Goal: Navigation & Orientation: Go to known website

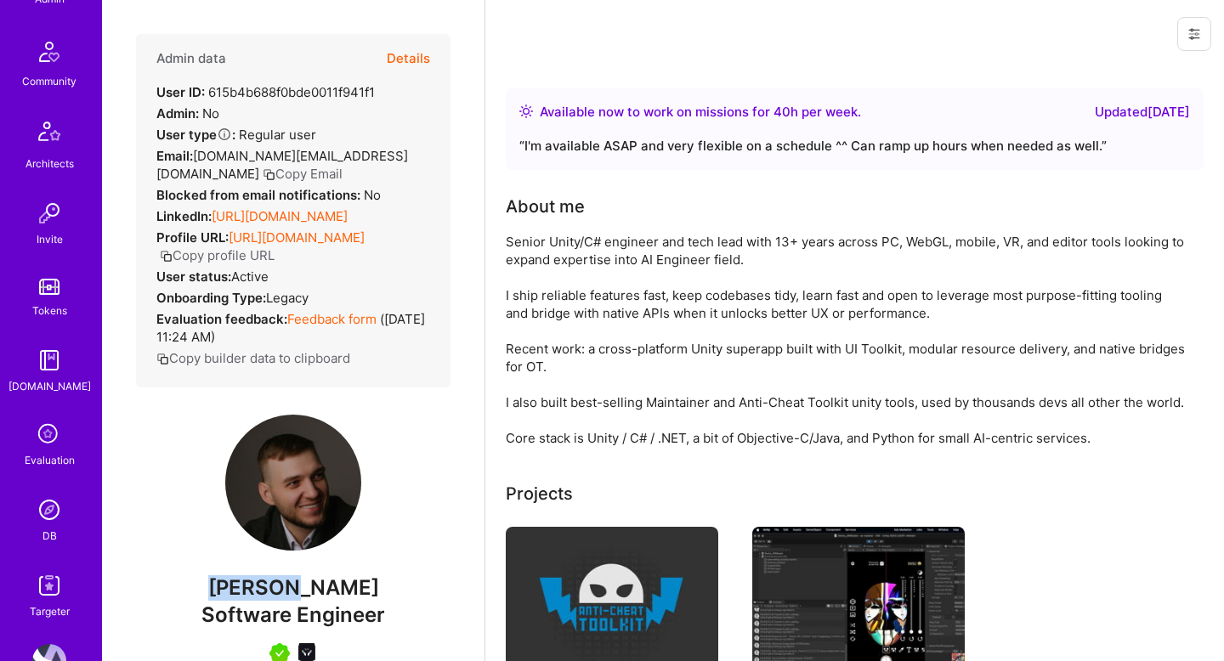
scroll to position [423, 0]
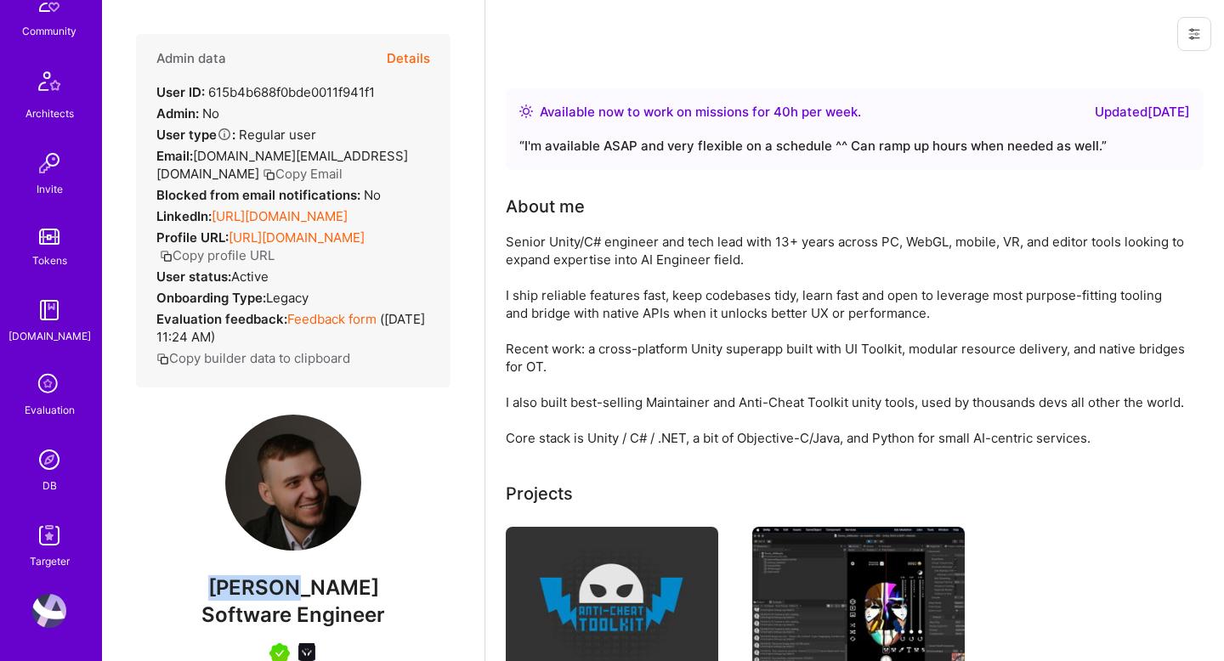
click at [48, 548] on img at bounding box center [49, 536] width 34 height 34
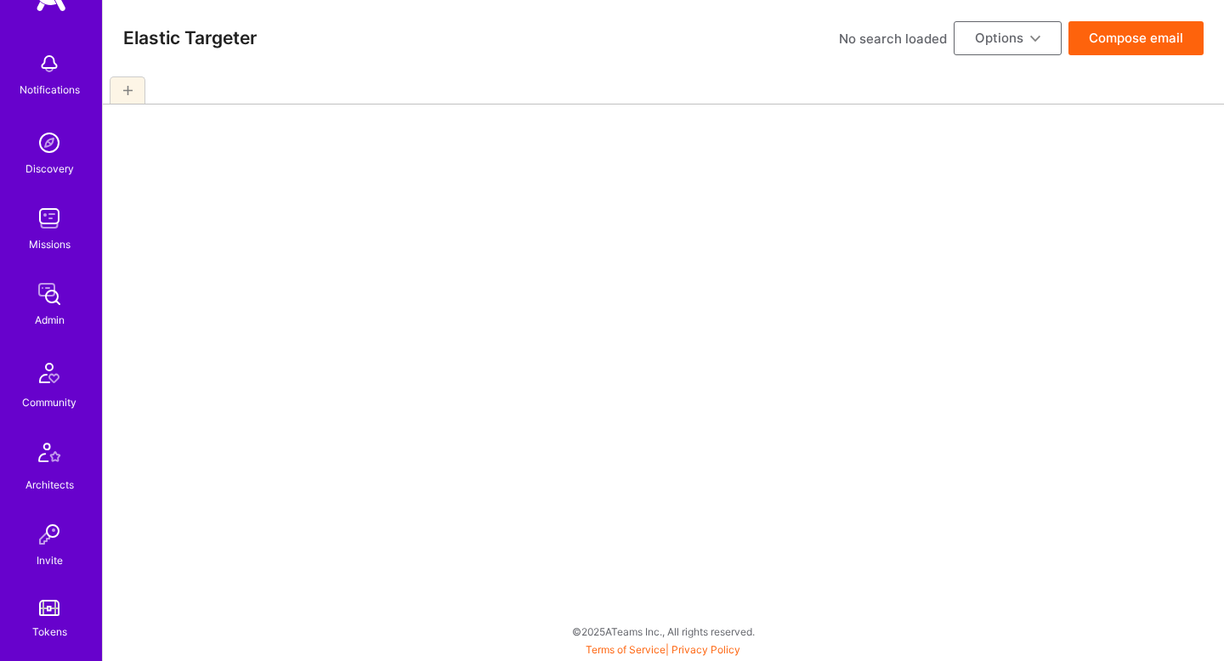
select select "5"
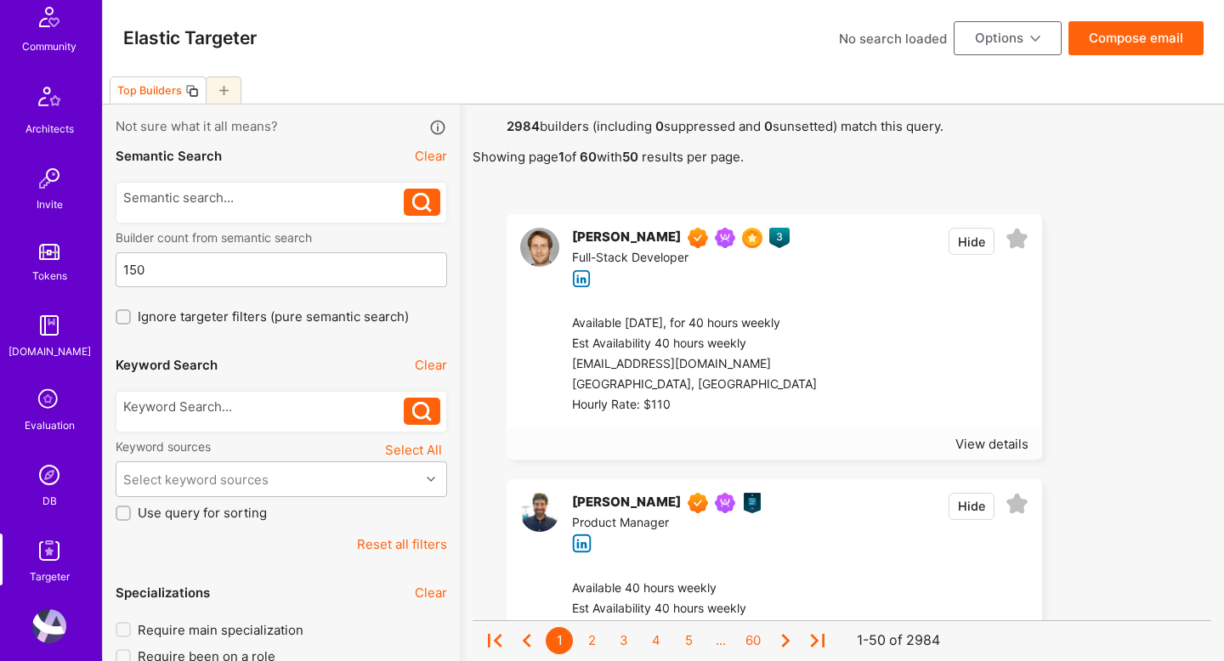
scroll to position [423, 0]
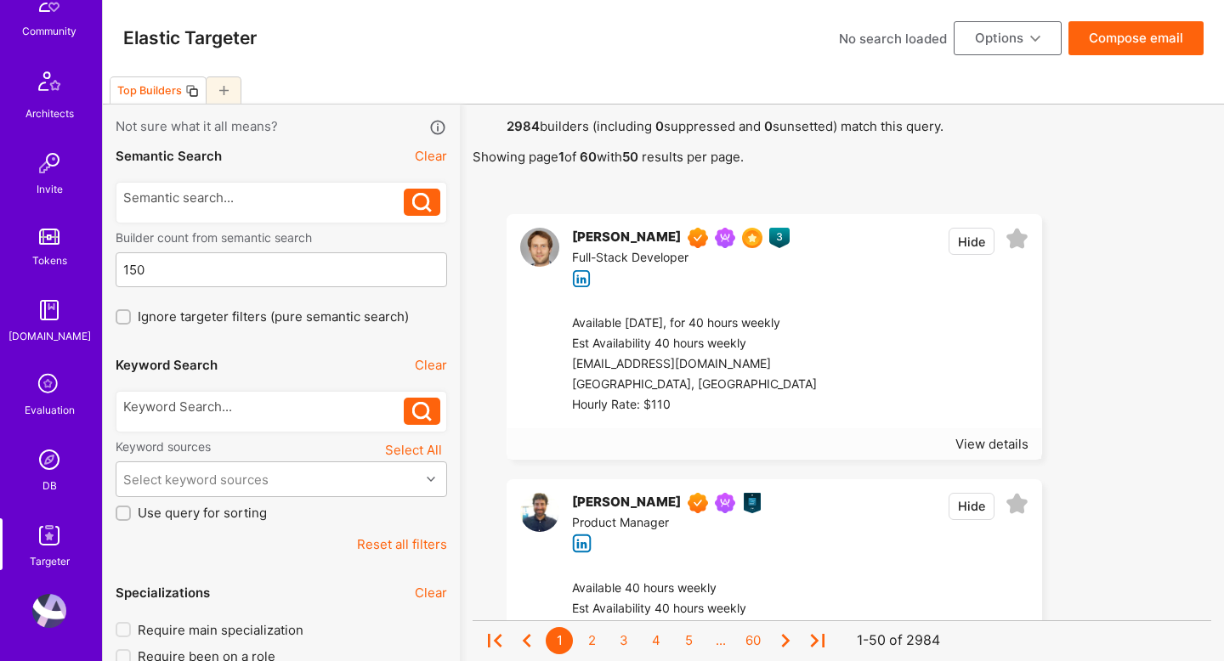
click at [44, 536] on img at bounding box center [49, 536] width 34 height 34
